Goal: Communication & Community: Answer question/provide support

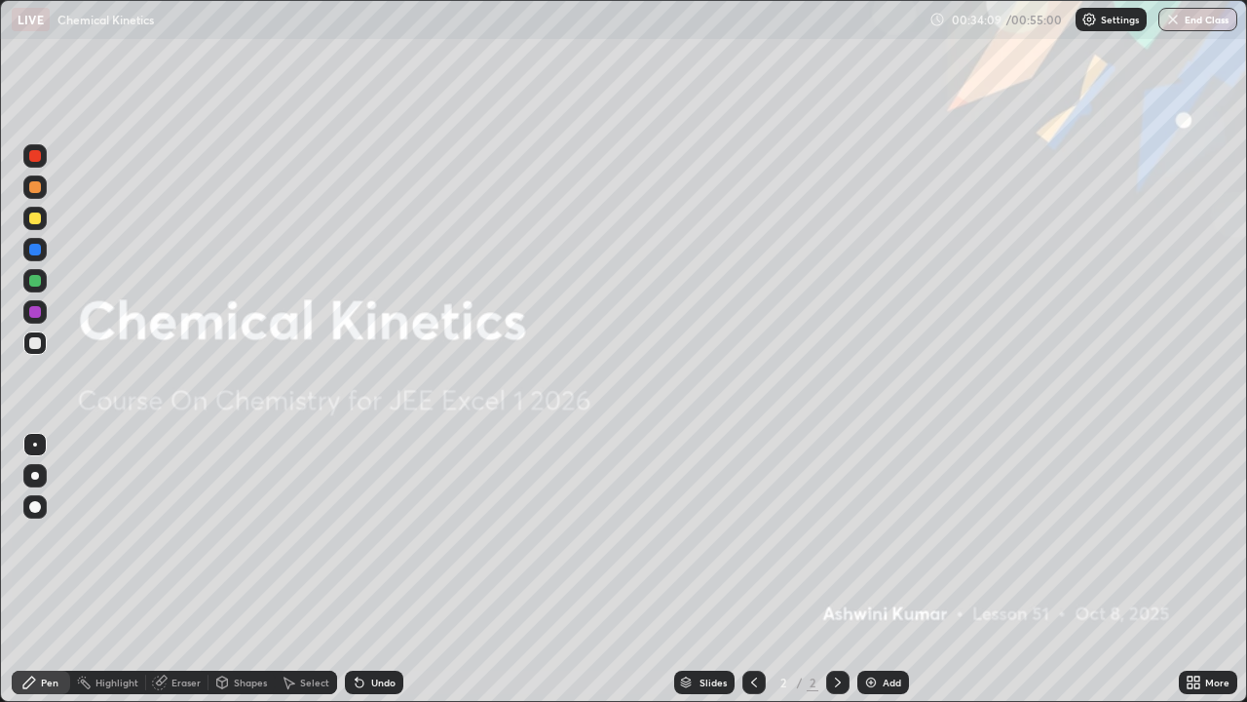
scroll to position [702, 1247]
click at [866, 681] on img at bounding box center [871, 682] width 16 height 16
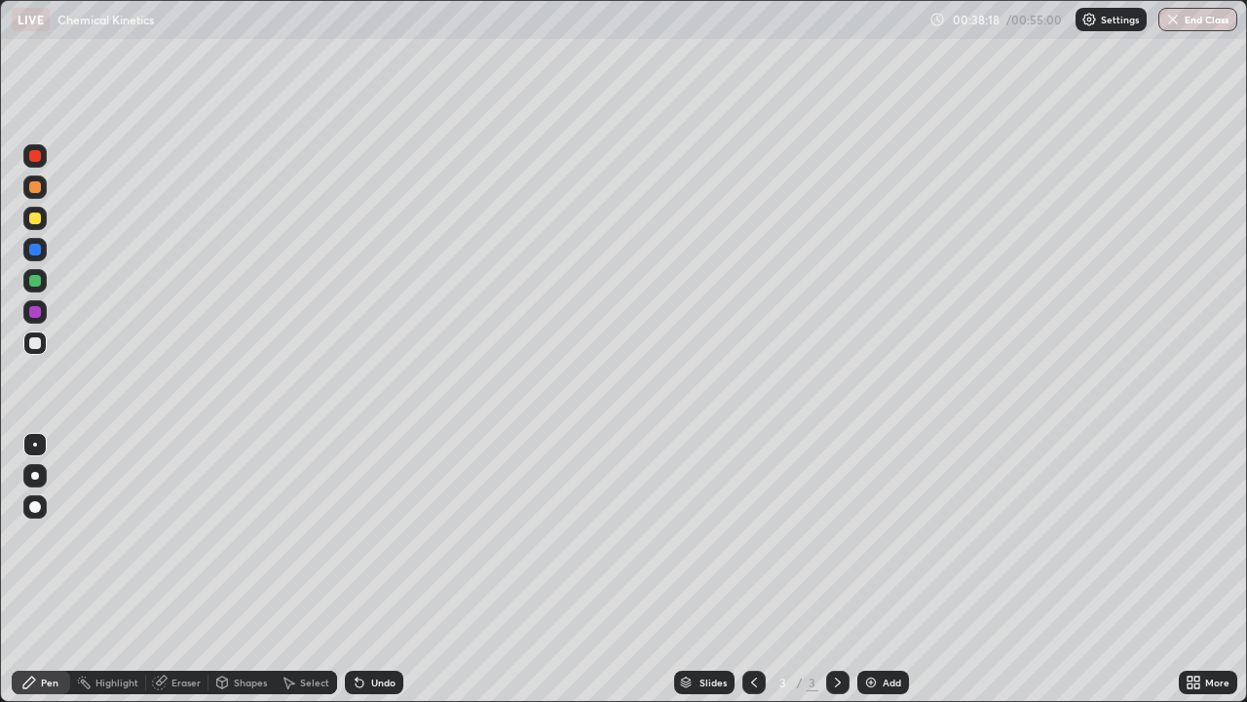
click at [863, 686] on img at bounding box center [871, 682] width 16 height 16
click at [176, 687] on div "Eraser" at bounding box center [185, 682] width 29 height 10
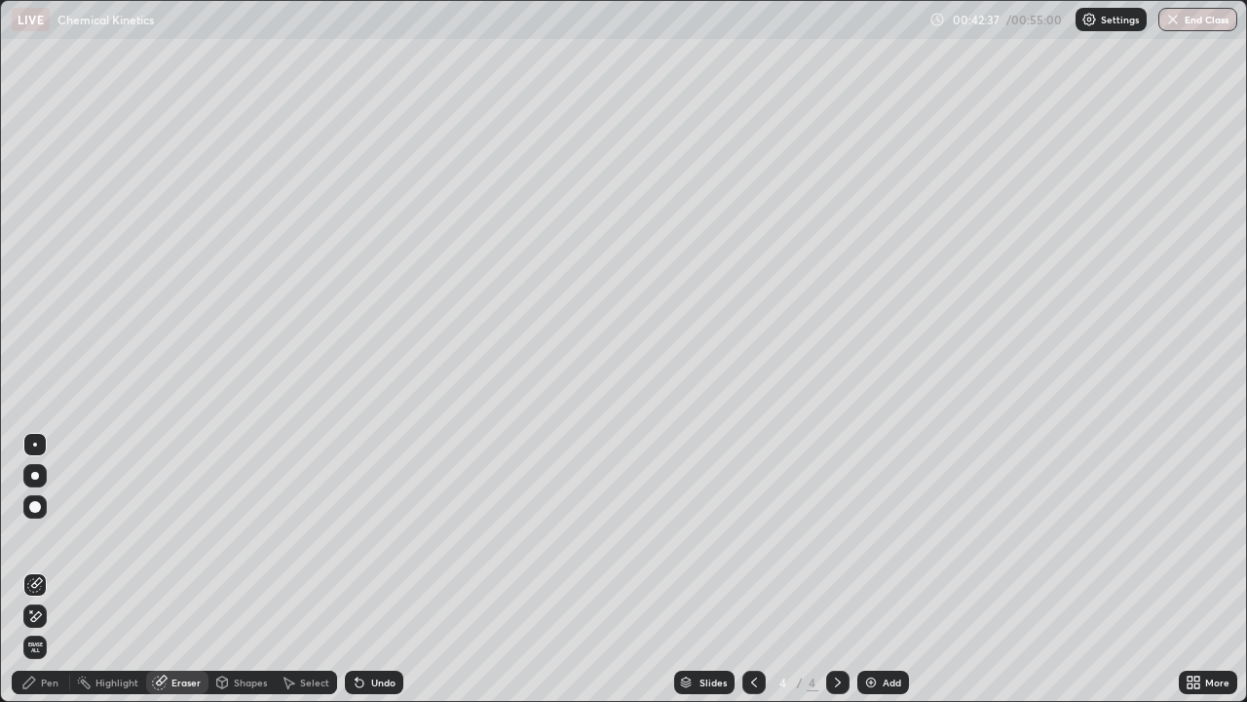
click at [47, 692] on div "Pen" at bounding box center [41, 681] width 58 height 23
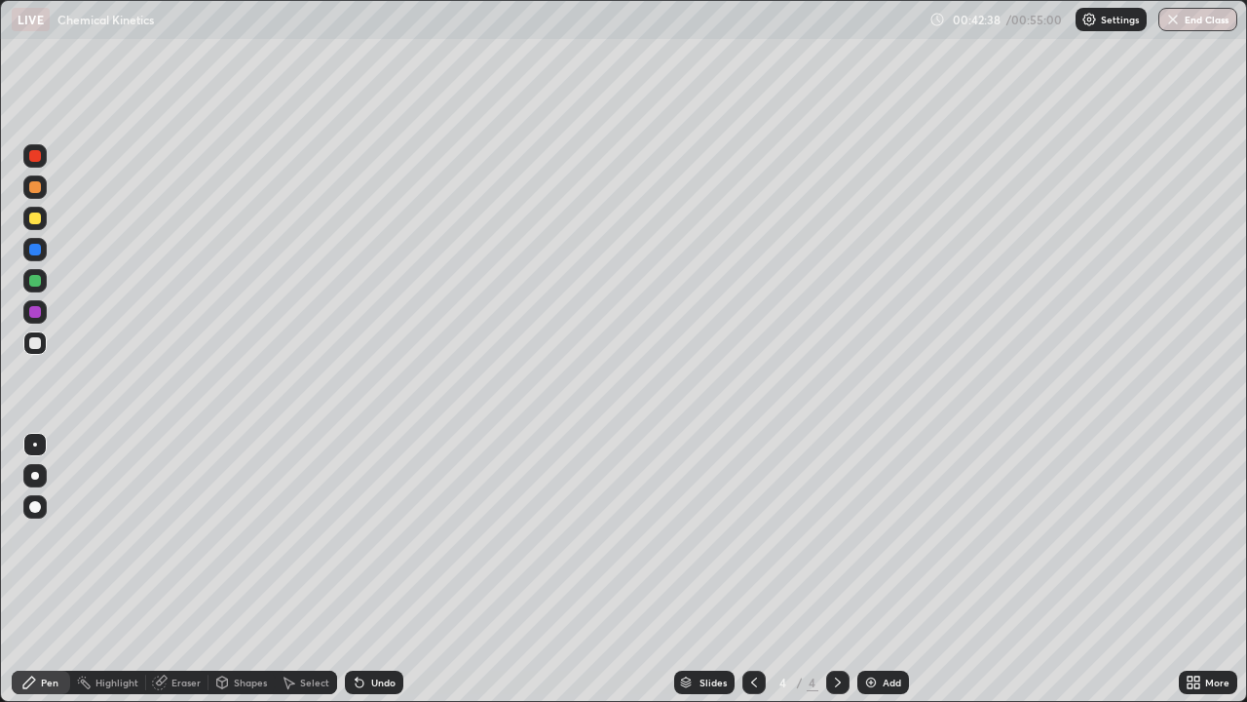
click at [35, 311] on div at bounding box center [35, 312] width 12 height 12
click at [45, 286] on div at bounding box center [34, 280] width 23 height 23
click at [37, 335] on div at bounding box center [34, 342] width 23 height 23
click at [31, 310] on div at bounding box center [35, 312] width 12 height 12
click at [25, 339] on div at bounding box center [34, 342] width 23 height 23
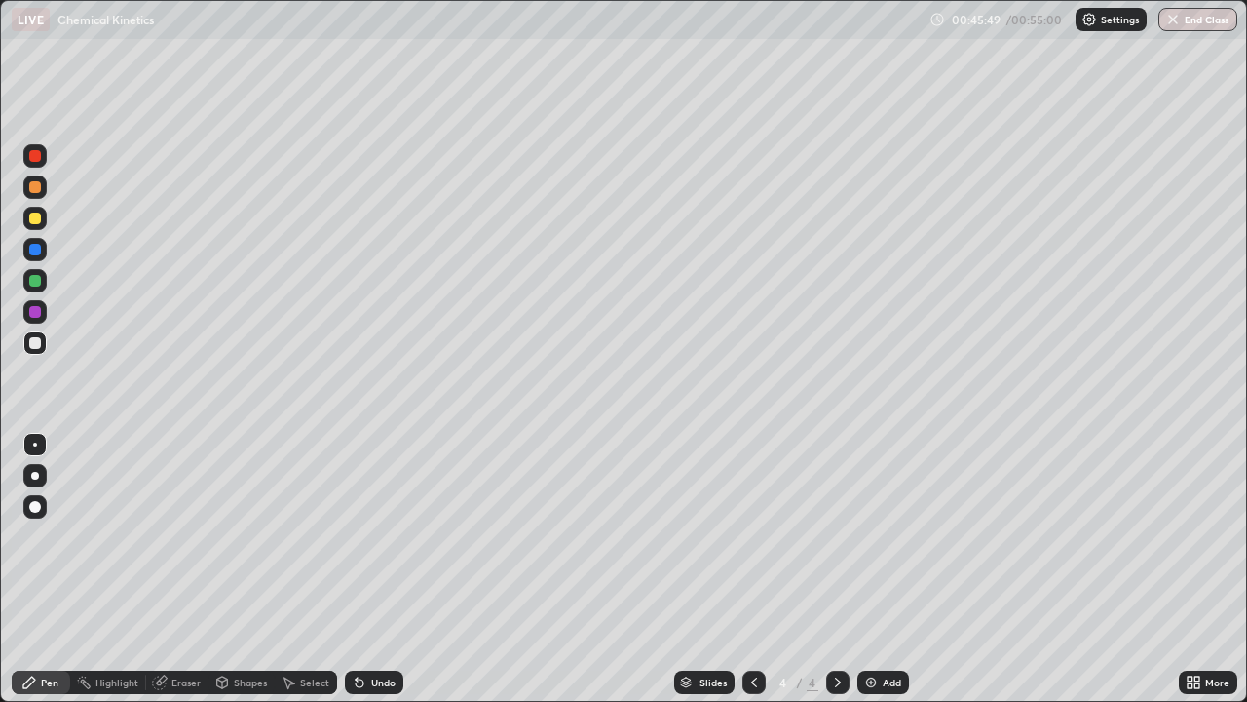
click at [167, 689] on div "Eraser" at bounding box center [177, 681] width 62 height 23
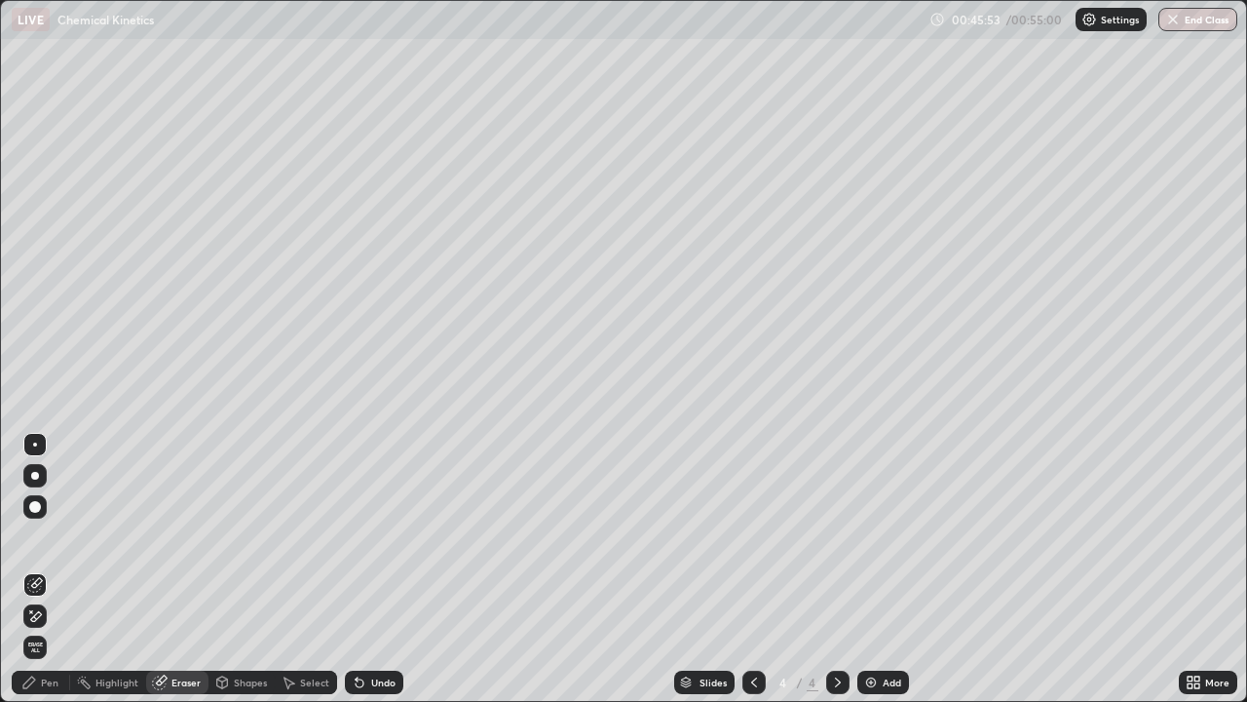
click at [55, 687] on div "Pen" at bounding box center [50, 682] width 18 height 10
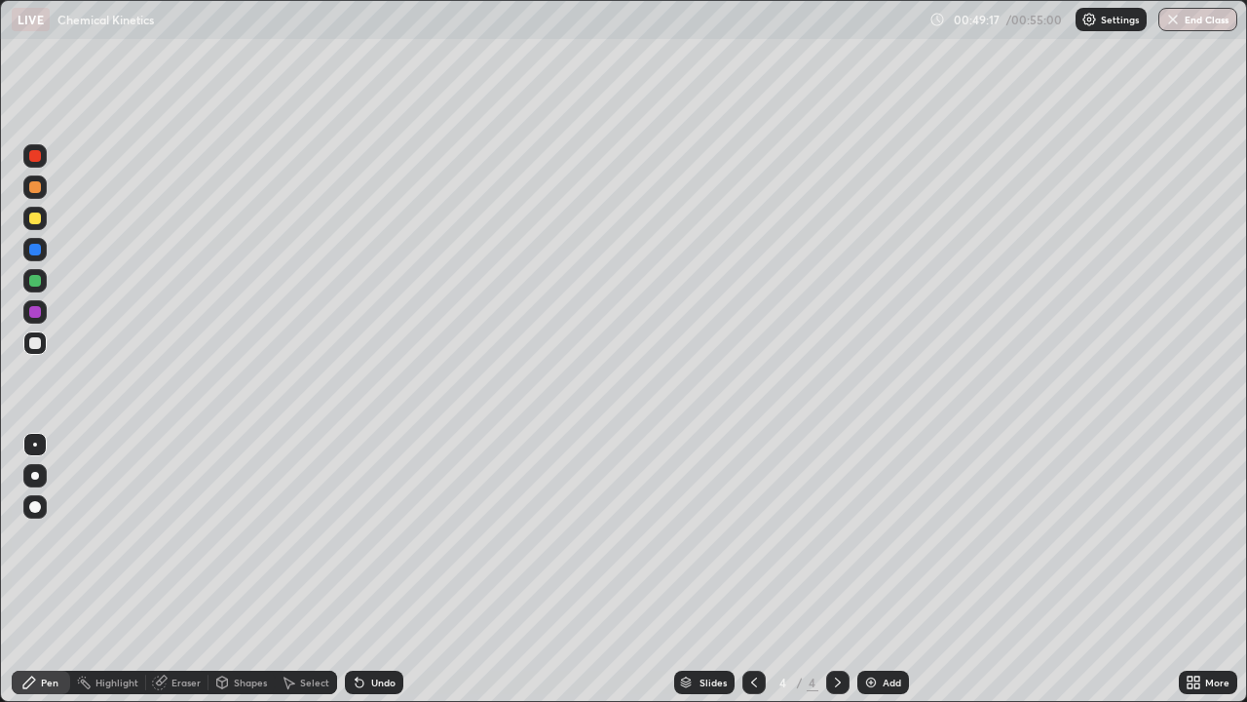
click at [869, 687] on img at bounding box center [871, 682] width 16 height 16
click at [751, 685] on icon at bounding box center [754, 682] width 16 height 16
click at [863, 674] on img at bounding box center [871, 682] width 16 height 16
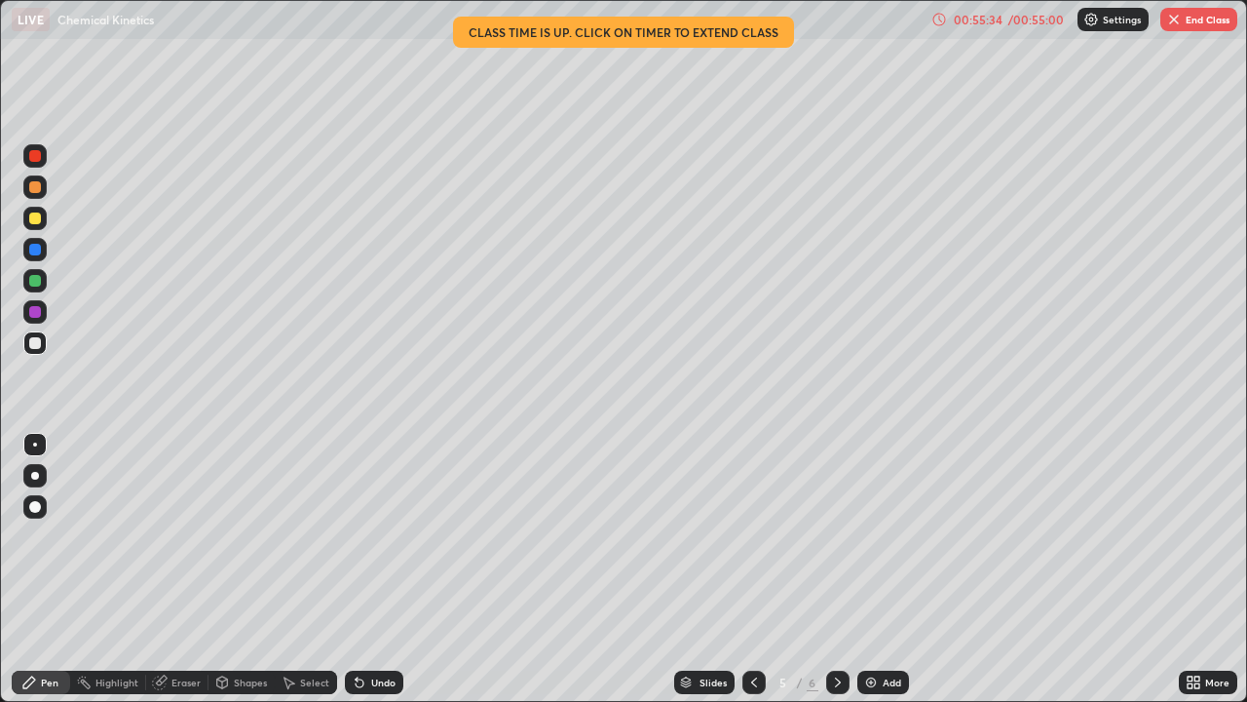
click at [179, 690] on div "Eraser" at bounding box center [177, 681] width 62 height 23
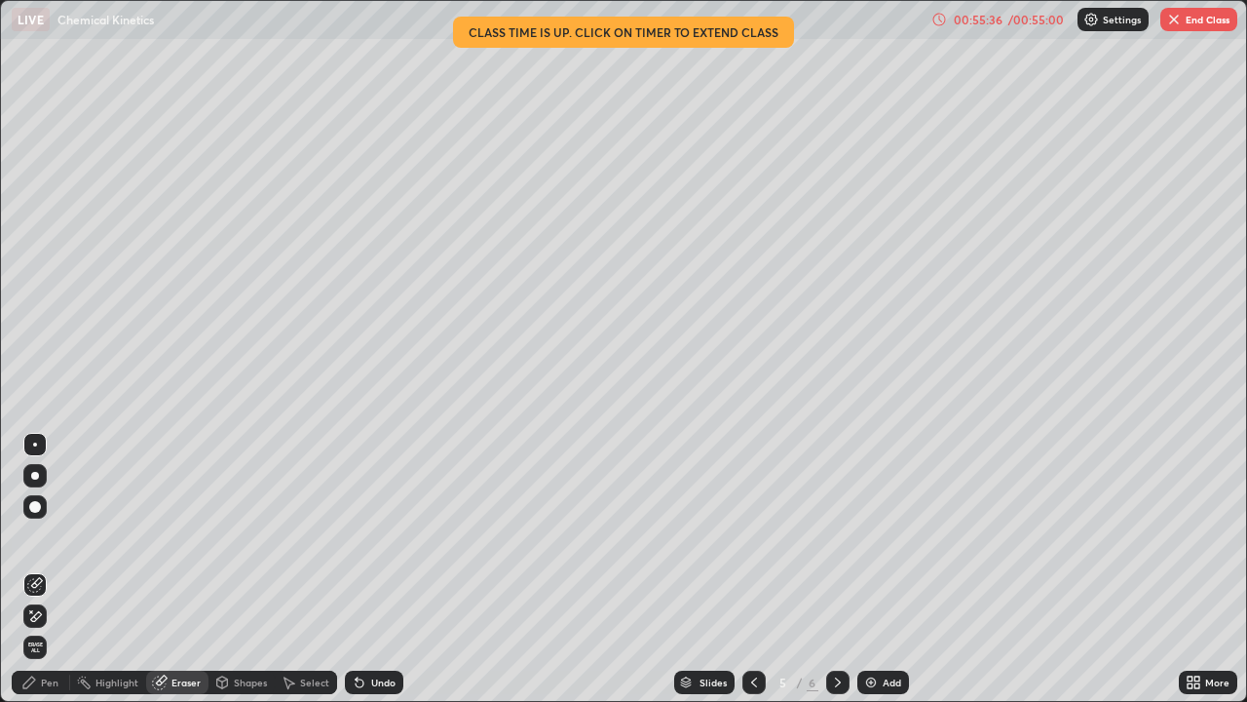
click at [64, 685] on div "Pen" at bounding box center [41, 681] width 58 height 23
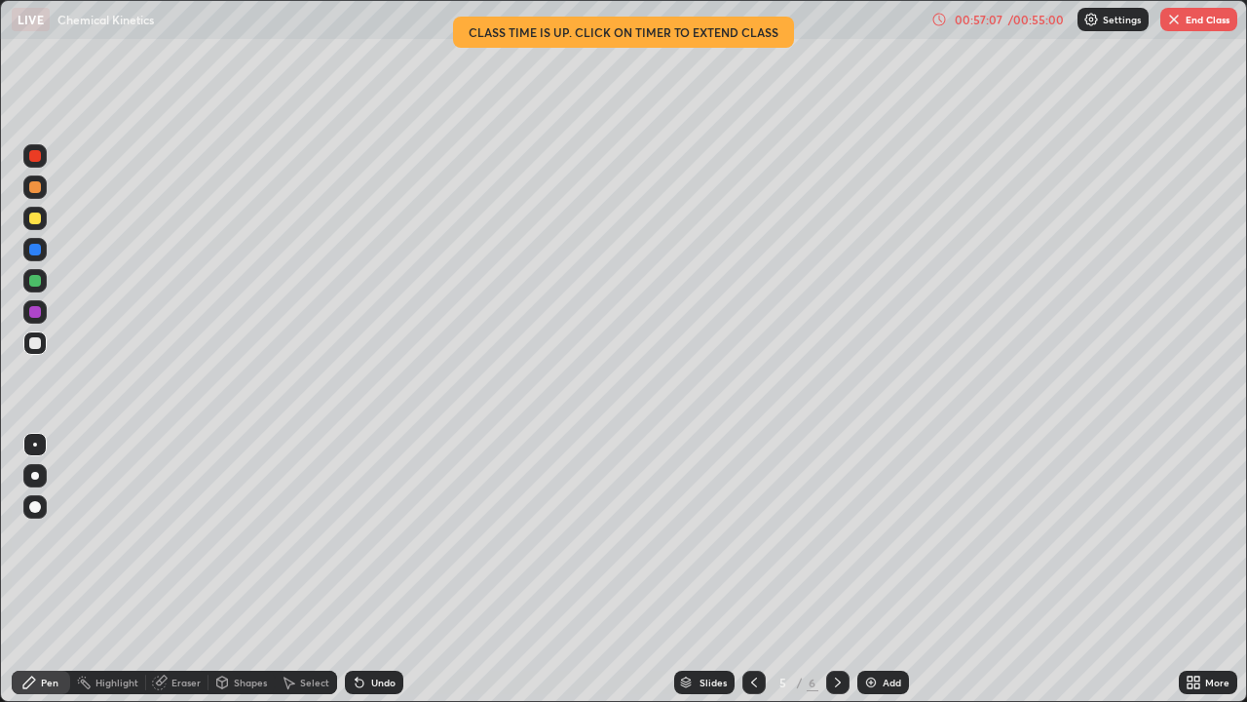
click at [869, 678] on img at bounding box center [871, 682] width 16 height 16
click at [1193, 16] on button "End Class" at bounding box center [1199, 19] width 77 height 23
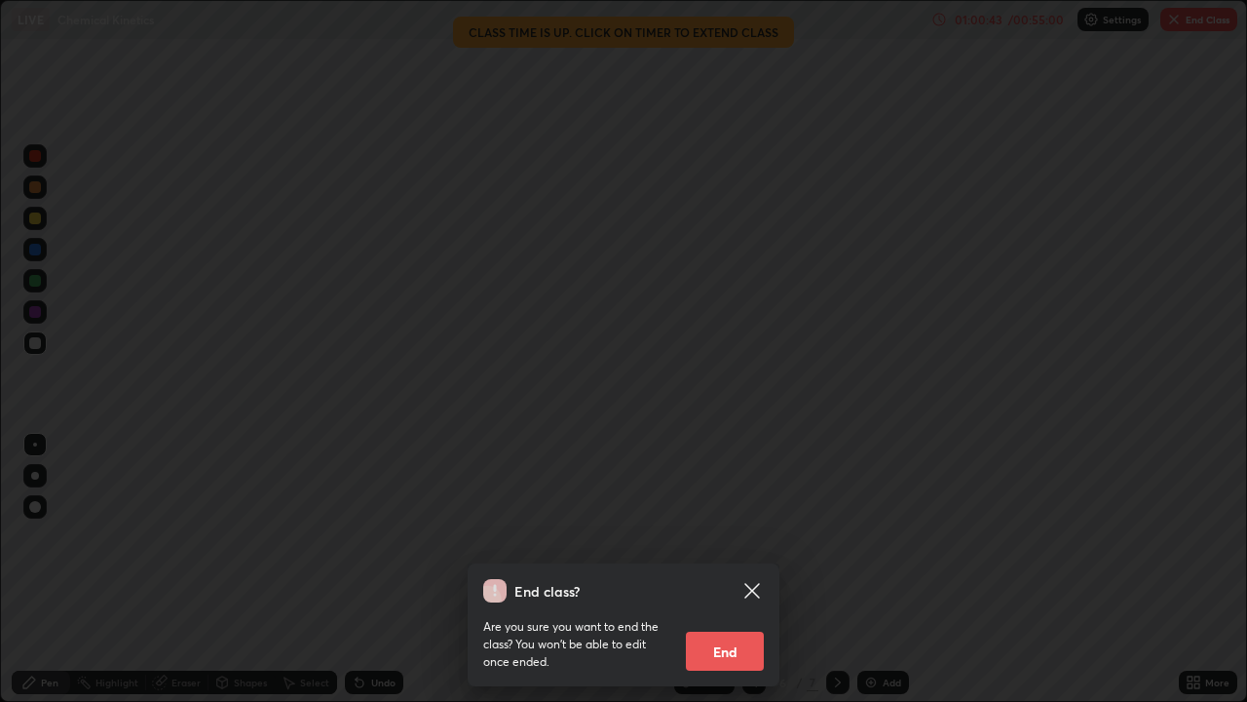
click at [735, 641] on button "End" at bounding box center [725, 650] width 78 height 39
